Goal: Book appointment/travel/reservation

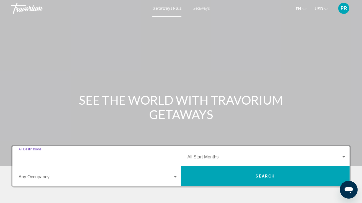
click at [37, 156] on input "Destination All Destinations" at bounding box center [98, 157] width 159 height 5
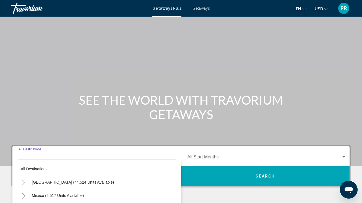
scroll to position [108, 0]
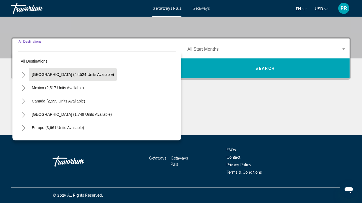
click at [58, 78] on button "[GEOGRAPHIC_DATA] (44,524 units available)" at bounding box center [73, 74] width 88 height 13
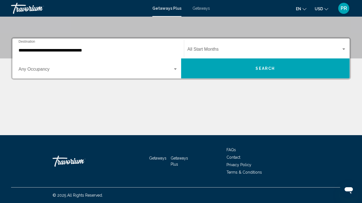
click at [60, 54] on div "**********" at bounding box center [98, 48] width 159 height 17
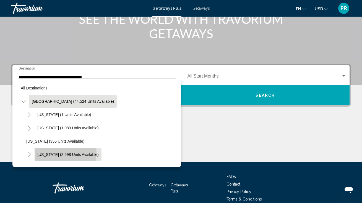
click at [43, 152] on span "[US_STATE] (2,598 units available)" at bounding box center [67, 154] width 61 height 4
type input "**********"
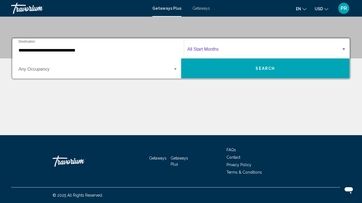
click at [204, 49] on span "Search widget" at bounding box center [264, 50] width 154 height 5
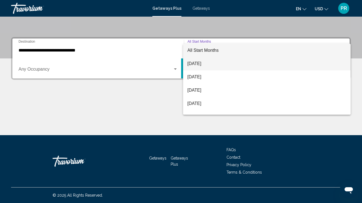
click at [204, 61] on span "[DATE]" at bounding box center [266, 63] width 159 height 13
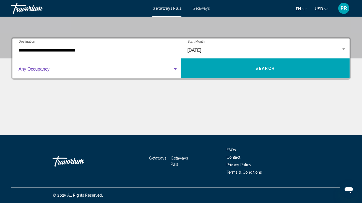
click at [129, 70] on span "Search widget" at bounding box center [96, 70] width 154 height 5
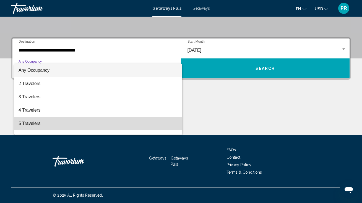
click at [126, 123] on span "5 Travelers" at bounding box center [98, 123] width 159 height 13
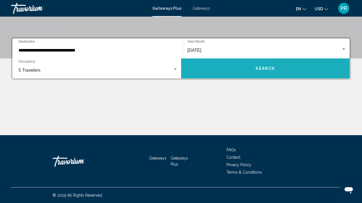
click at [206, 70] on button "Search" at bounding box center [265, 68] width 169 height 20
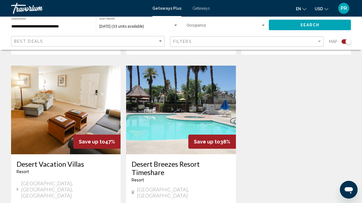
scroll to position [584, 0]
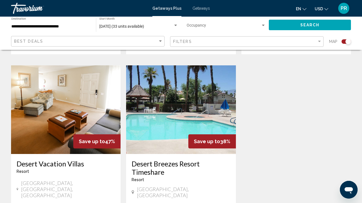
click at [158, 159] on h3 "Desert Breezes Resort Timeshare" at bounding box center [181, 167] width 98 height 17
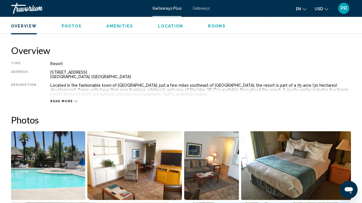
scroll to position [234, 0]
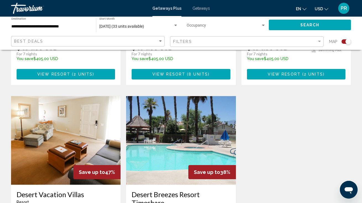
scroll to position [556, 0]
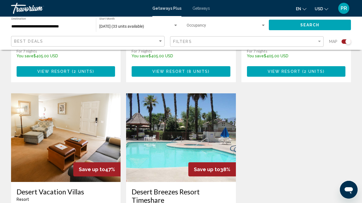
click at [86, 103] on img "Main content" at bounding box center [65, 137] width 109 height 88
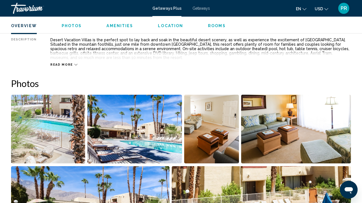
scroll to position [302, 0]
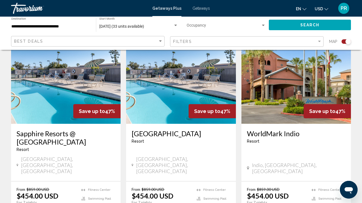
scroll to position [207, 0]
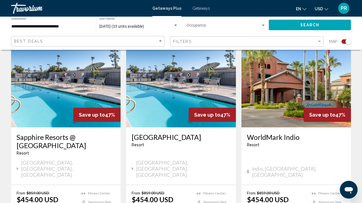
click at [282, 77] on img "Main content" at bounding box center [295, 83] width 109 height 88
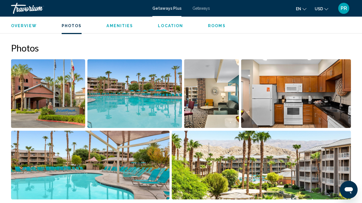
scroll to position [343, 0]
click at [61, 97] on img "Open full-screen image slider" at bounding box center [48, 93] width 74 height 69
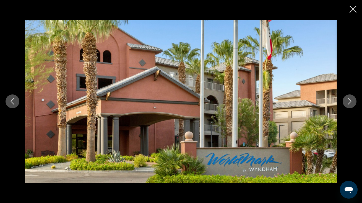
click at [348, 104] on icon "Next image" at bounding box center [349, 101] width 7 height 7
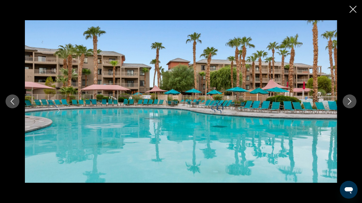
click at [348, 104] on icon "Next image" at bounding box center [349, 101] width 7 height 7
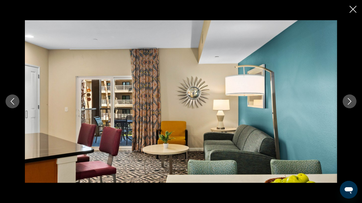
click at [348, 104] on icon "Next image" at bounding box center [349, 101] width 7 height 7
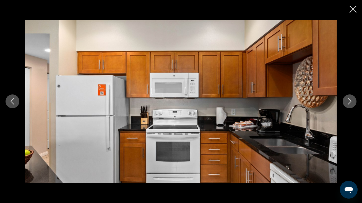
click at [348, 104] on icon "Next image" at bounding box center [349, 101] width 7 height 7
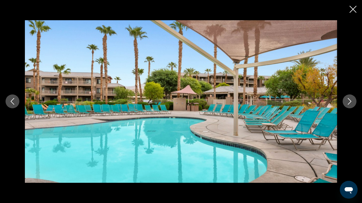
click at [348, 104] on icon "Next image" at bounding box center [349, 101] width 7 height 7
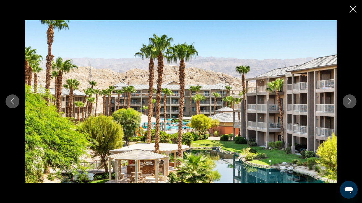
click at [348, 104] on icon "Next image" at bounding box center [349, 101] width 7 height 7
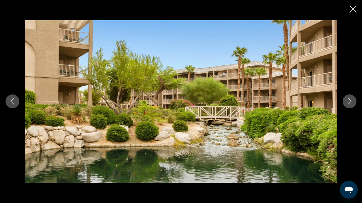
click at [348, 104] on icon "Next image" at bounding box center [349, 101] width 7 height 7
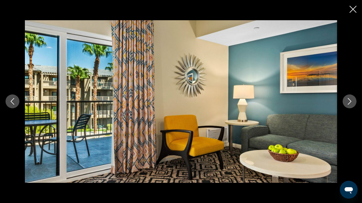
click at [348, 104] on icon "Next image" at bounding box center [349, 101] width 7 height 7
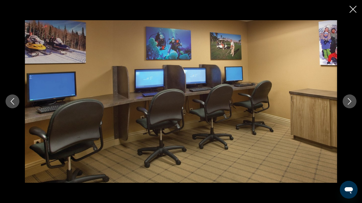
click at [348, 104] on icon "Next image" at bounding box center [349, 101] width 7 height 7
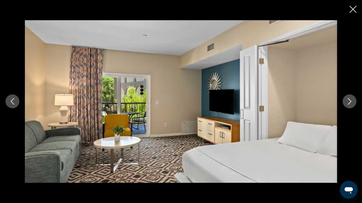
click at [348, 104] on icon "Next image" at bounding box center [349, 101] width 7 height 7
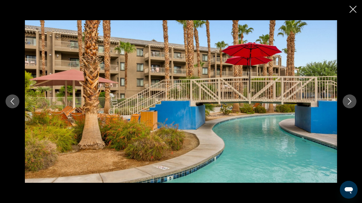
click at [348, 104] on icon "Next image" at bounding box center [349, 101] width 7 height 7
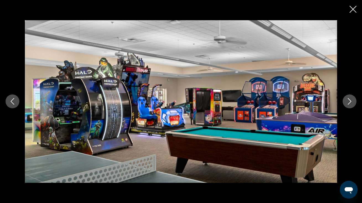
click at [348, 104] on icon "Next image" at bounding box center [349, 101] width 7 height 7
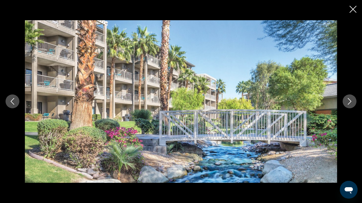
click at [348, 104] on icon "Next image" at bounding box center [349, 101] width 7 height 7
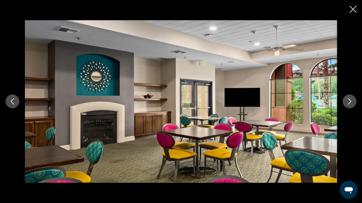
click at [348, 104] on icon "Next image" at bounding box center [349, 101] width 7 height 7
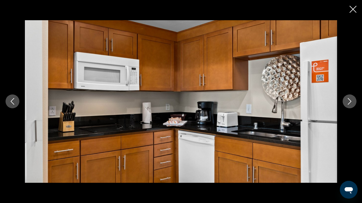
click at [348, 104] on icon "Next image" at bounding box center [349, 101] width 7 height 7
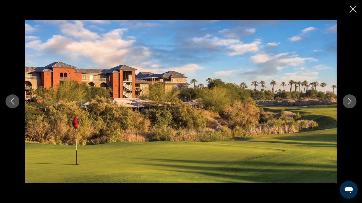
click at [351, 11] on icon "Close slideshow" at bounding box center [352, 9] width 7 height 7
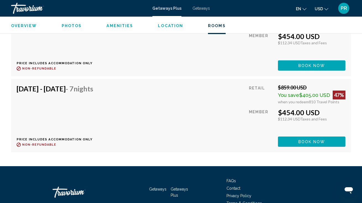
scroll to position [1333, 0]
